Goal: Task Accomplishment & Management: Use online tool/utility

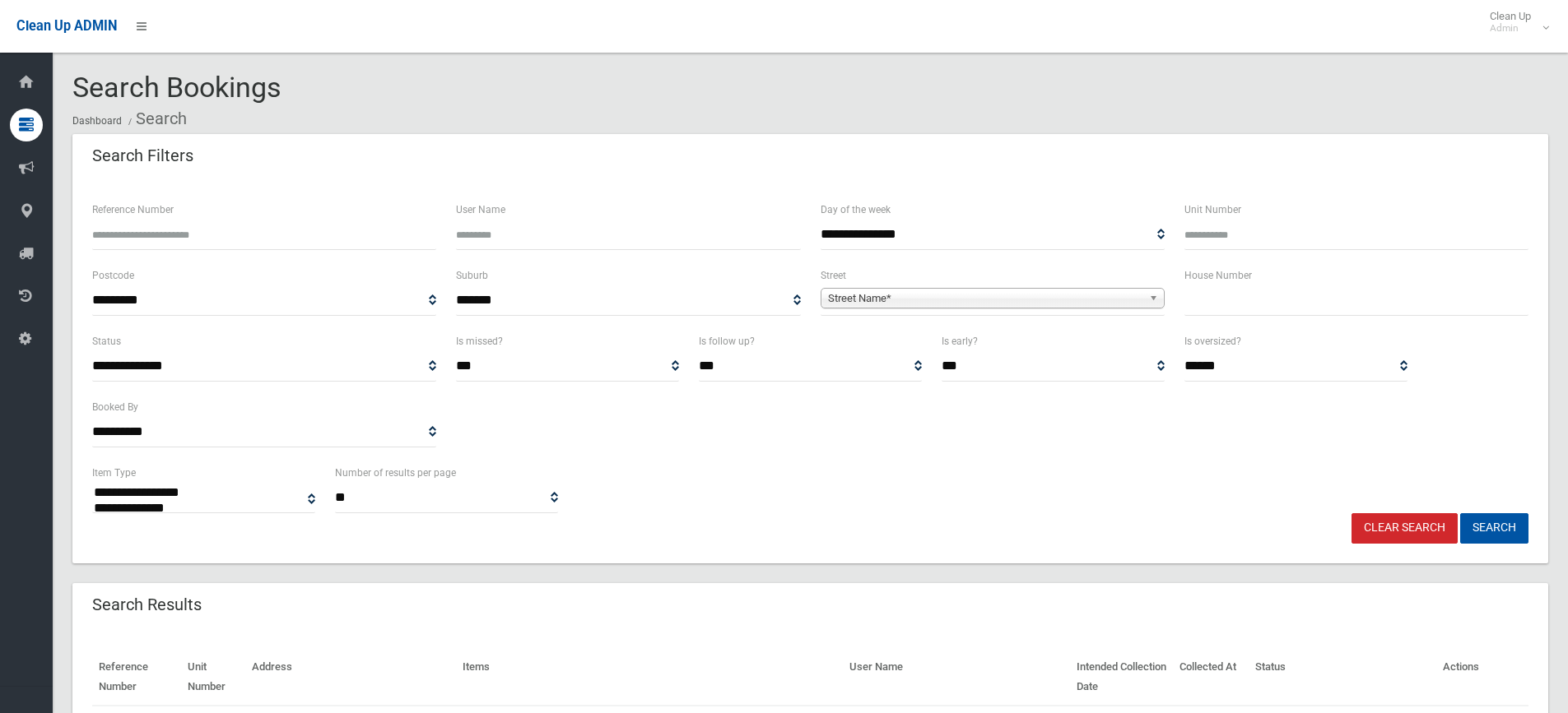
select select
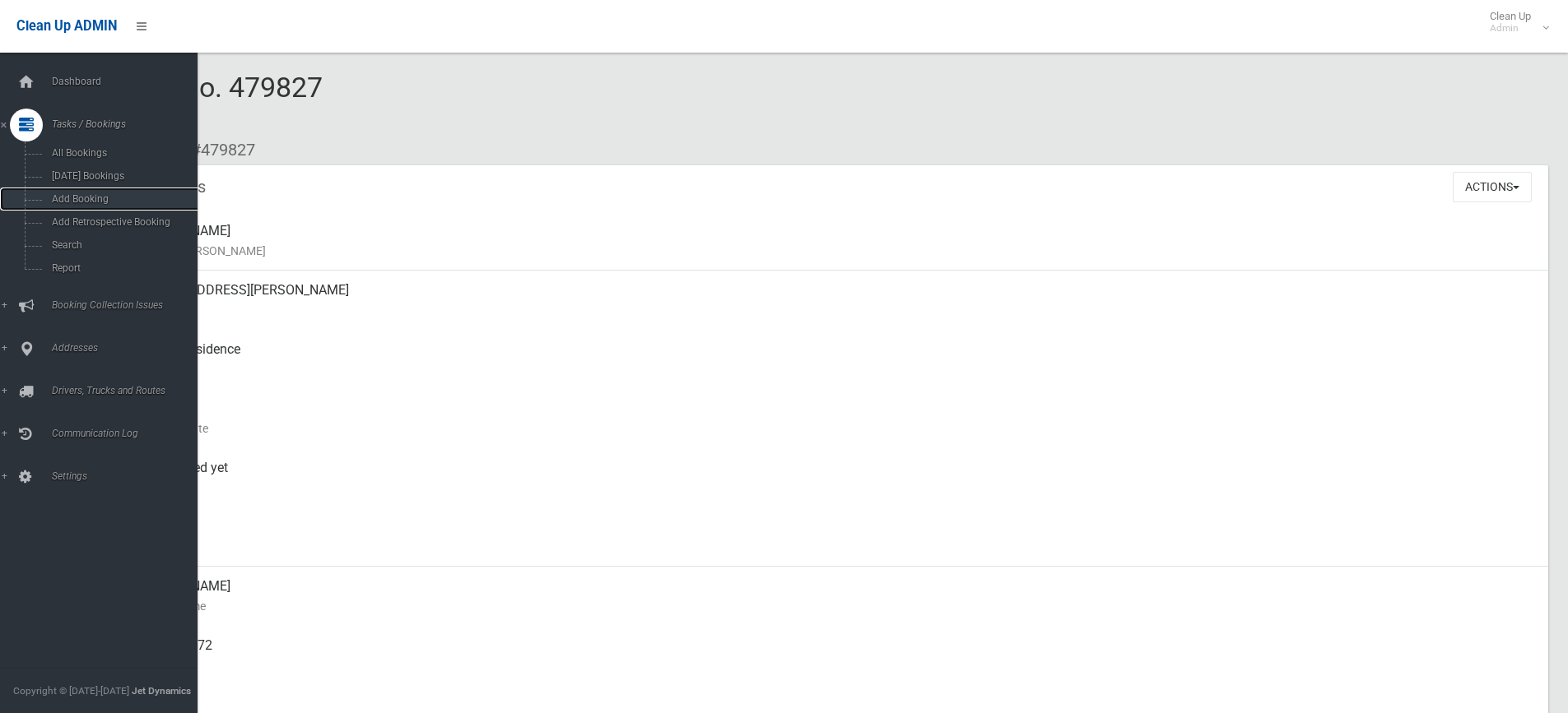
click at [87, 205] on link "Add Booking" at bounding box center [104, 199] width 210 height 23
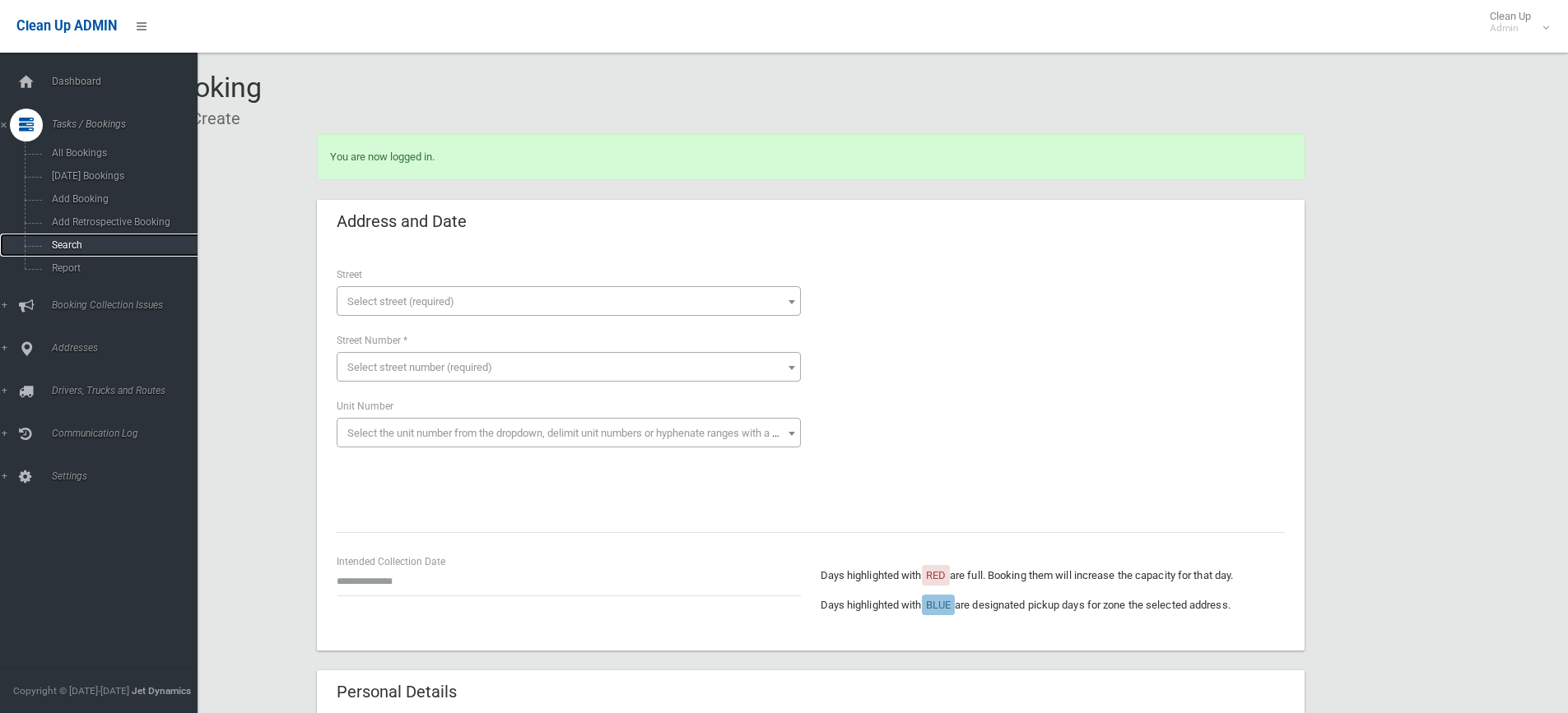
click at [94, 237] on link "Search" at bounding box center [104, 244] width 210 height 23
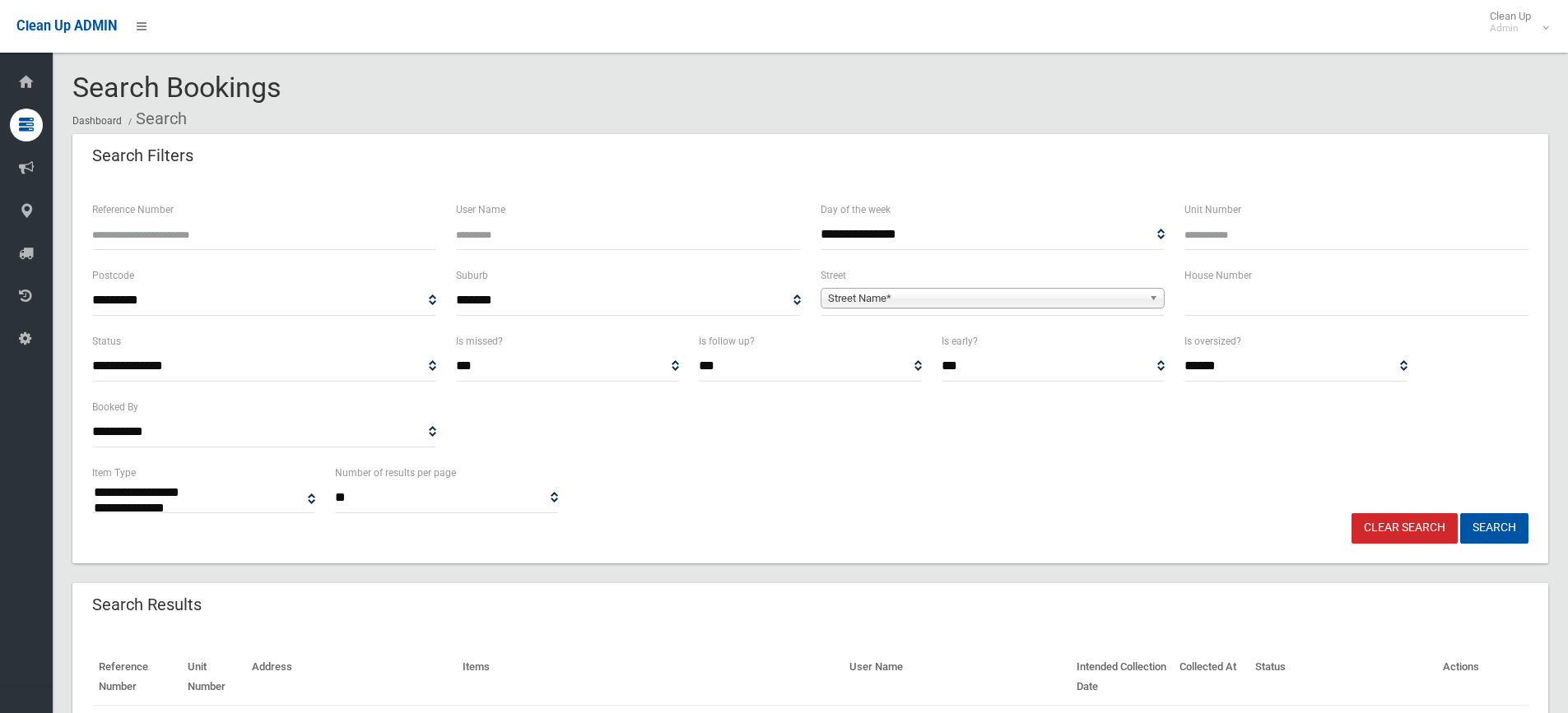
select select
